Goal: Navigation & Orientation: Understand site structure

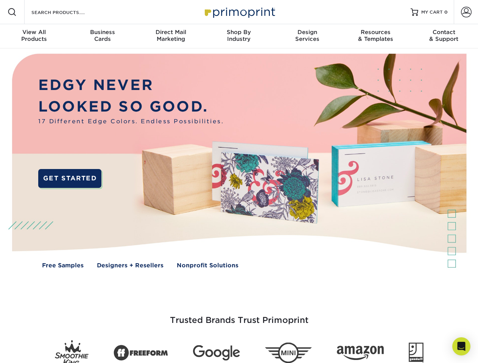
click at [239, 182] on img at bounding box center [238, 166] width 473 height 237
click at [12, 12] on span at bounding box center [12, 12] width 9 height 9
click at [466, 12] on span at bounding box center [466, 12] width 11 height 11
click at [34, 36] on div "View All Products" at bounding box center [34, 36] width 68 height 14
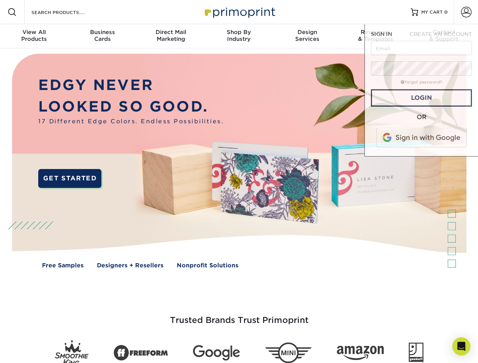
click at [102, 36] on div "Business Cards" at bounding box center [102, 36] width 68 height 14
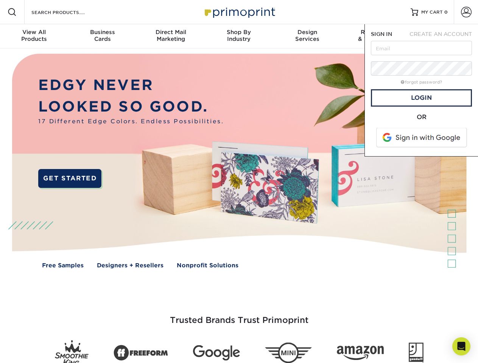
click at [171, 36] on div "Direct Mail Marketing" at bounding box center [171, 36] width 68 height 14
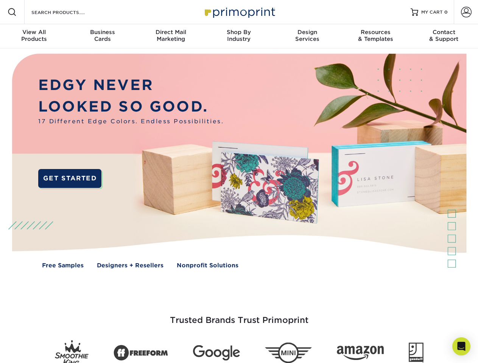
click at [239, 36] on div "Shop By Industry" at bounding box center [239, 36] width 68 height 14
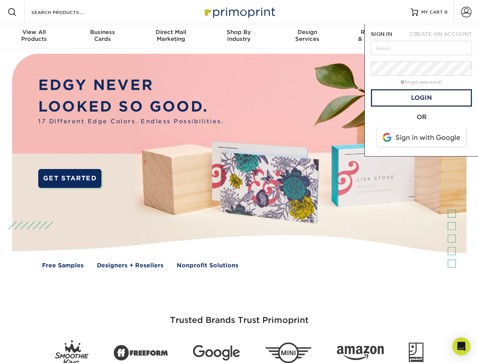
click at [307, 36] on div "Design Services" at bounding box center [307, 36] width 68 height 14
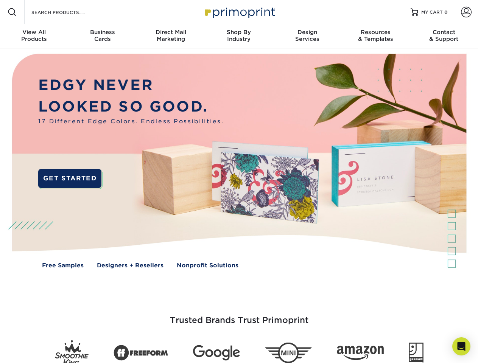
click at [375, 36] on span "SIGN IN" at bounding box center [381, 34] width 21 height 6
click at [444, 36] on div "Contact & Support" at bounding box center [444, 36] width 68 height 14
